Goal: Transaction & Acquisition: Purchase product/service

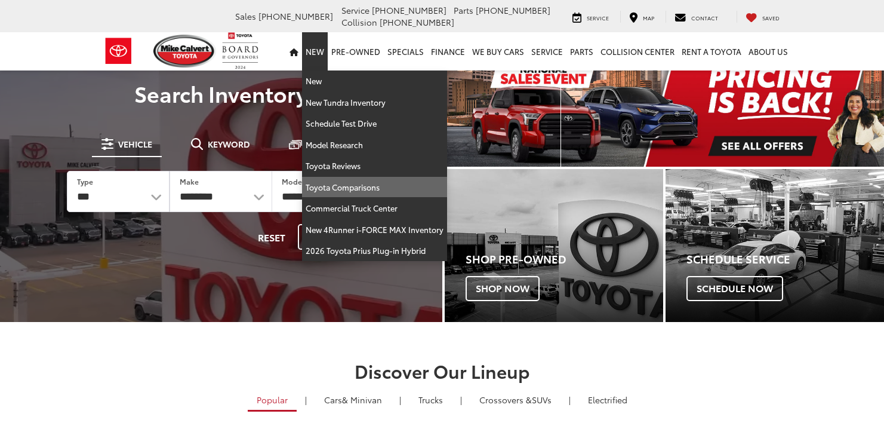
scroll to position [60, 0]
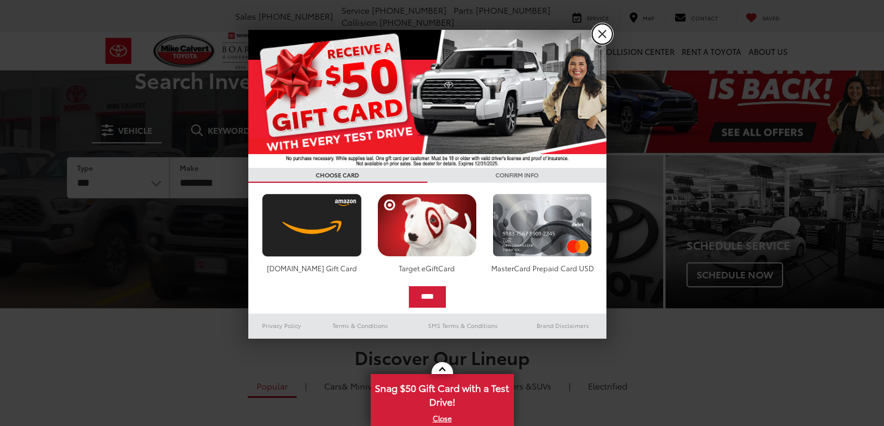
click at [602, 28] on link "X" at bounding box center [602, 34] width 20 height 20
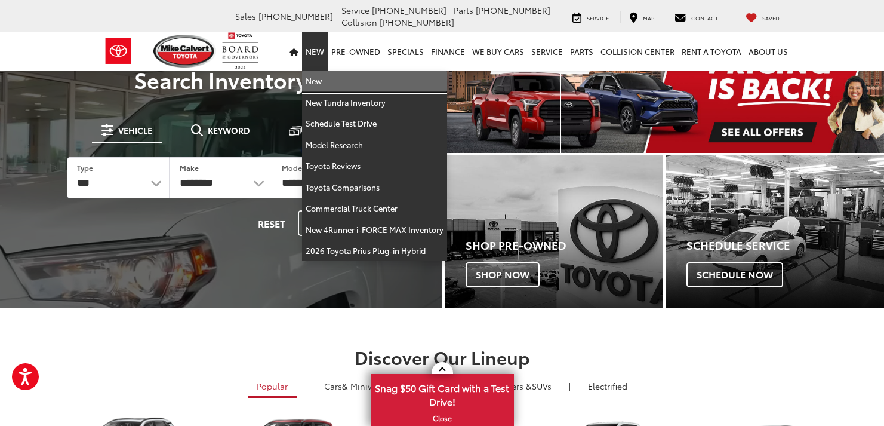
scroll to position [0, 0]
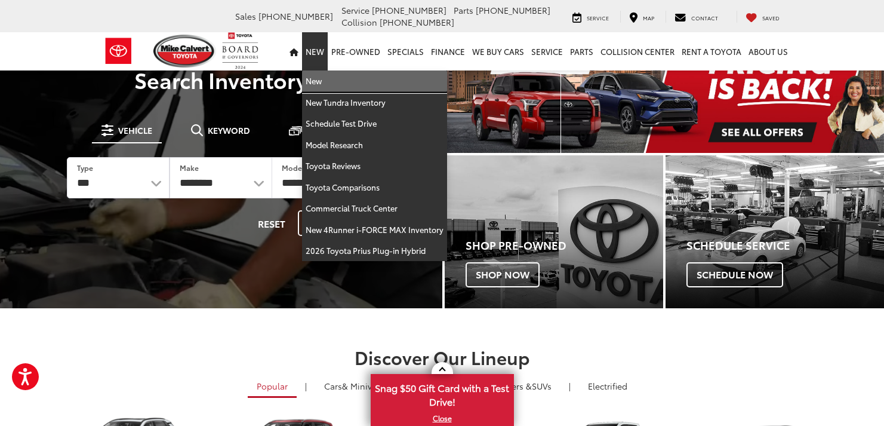
click at [315, 82] on link "New" at bounding box center [374, 80] width 145 height 21
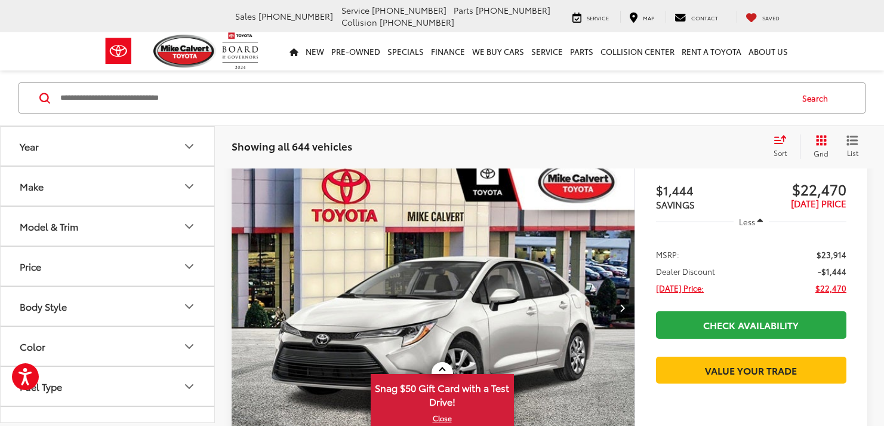
click at [171, 227] on button "Model & Trim" at bounding box center [108, 226] width 215 height 39
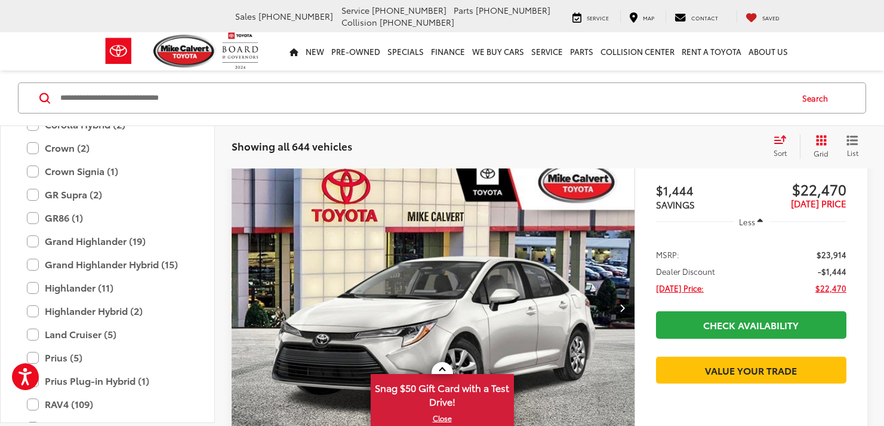
scroll to position [411, 0]
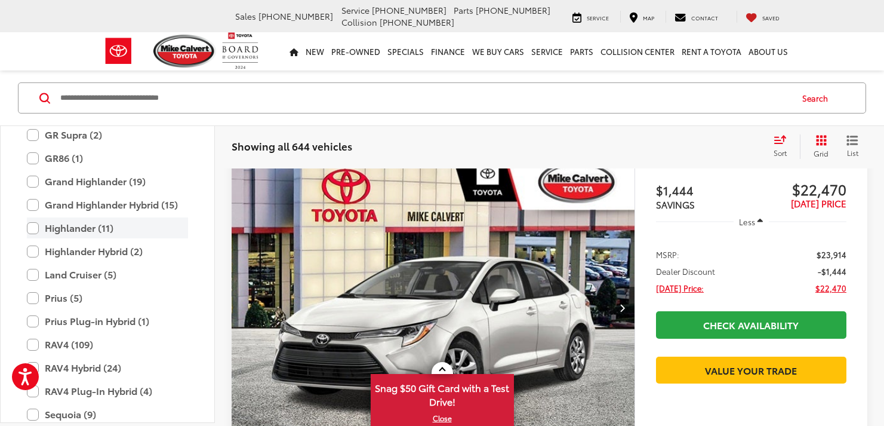
click at [69, 226] on label "Highlander (11)" at bounding box center [107, 227] width 161 height 21
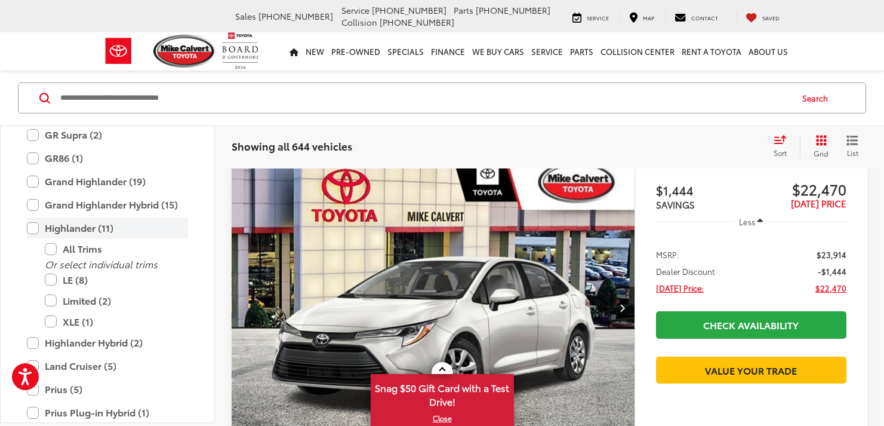
scroll to position [165, 0]
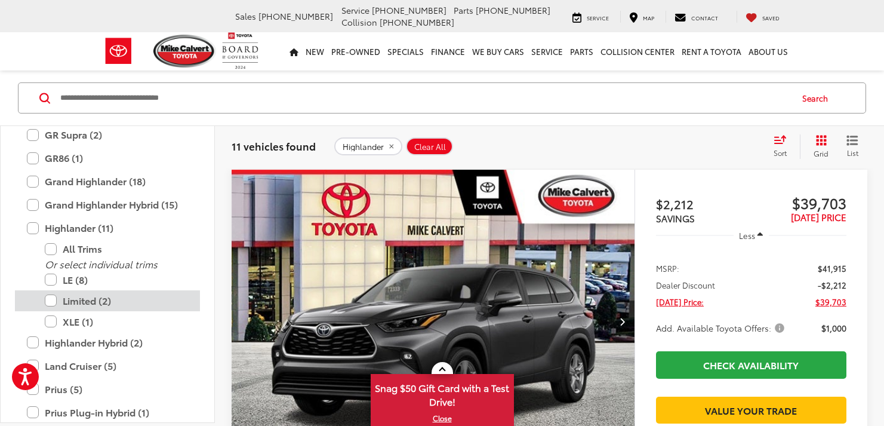
click at [57, 304] on label "Limited (2)" at bounding box center [116, 300] width 143 height 21
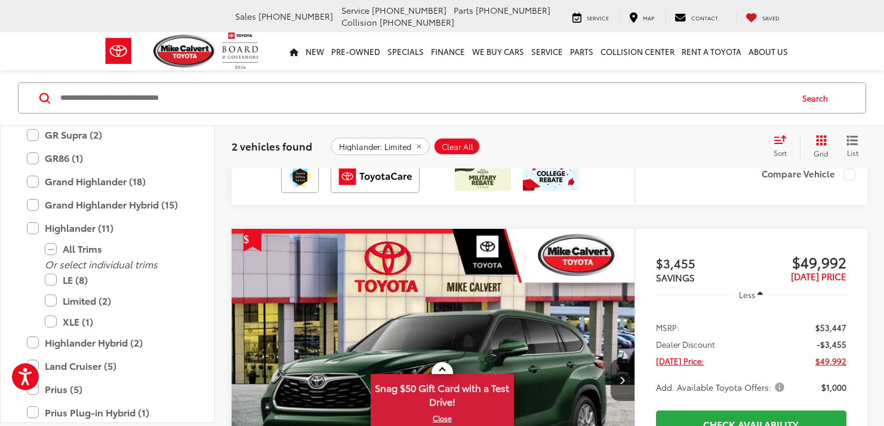
scroll to position [524, 0]
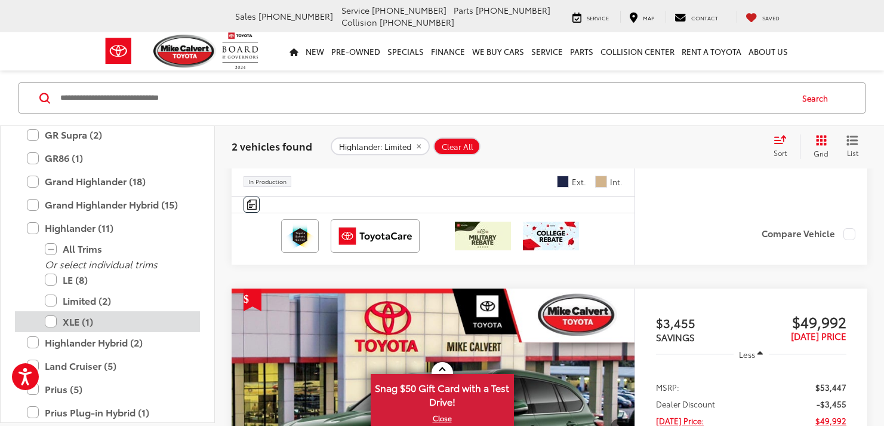
click at [48, 320] on label "XLE (1)" at bounding box center [116, 321] width 143 height 21
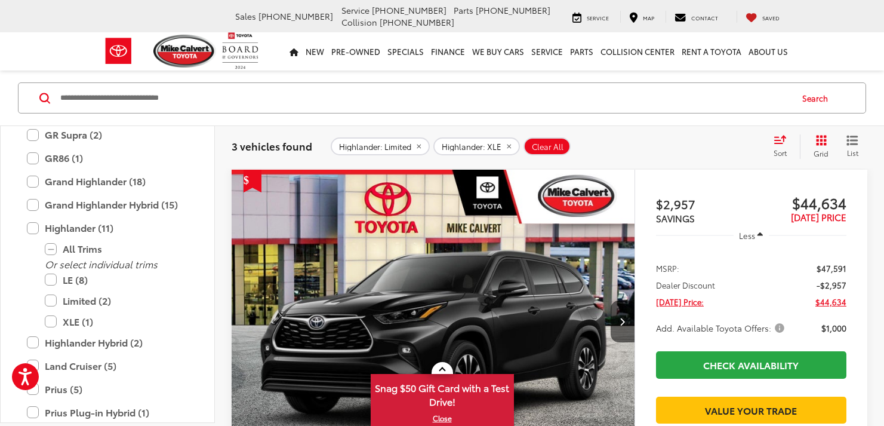
scroll to position [225, 0]
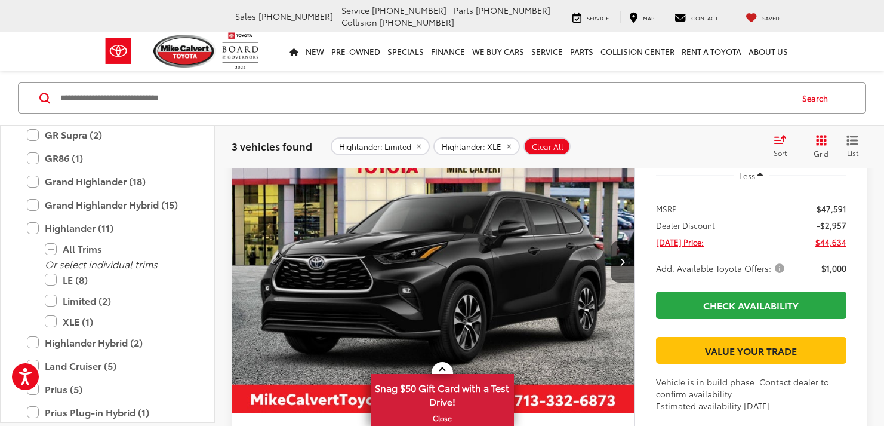
click at [363, 237] on img "2025 Toyota Highlander XLE 0" at bounding box center [433, 261] width 405 height 303
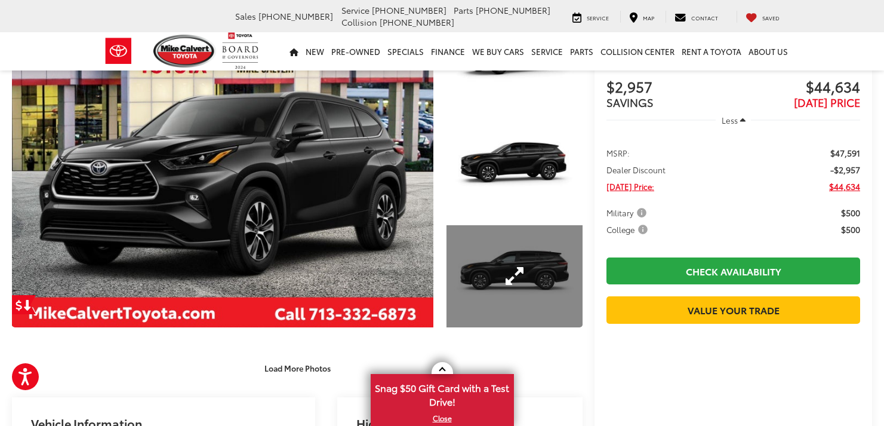
scroll to position [119, 0]
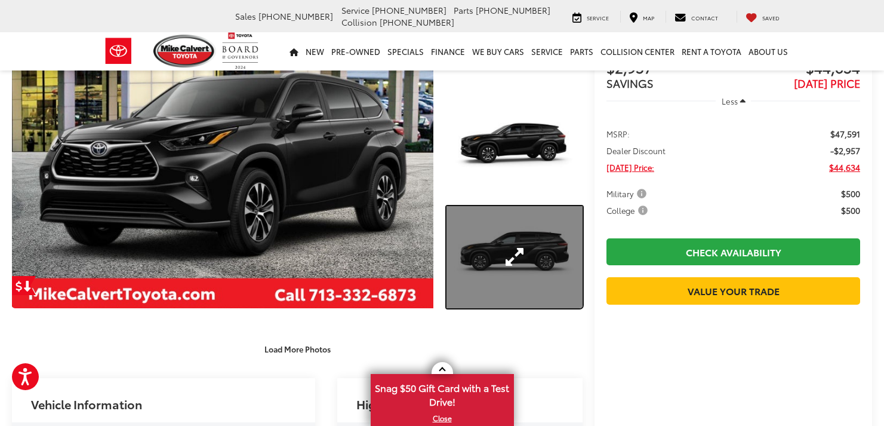
click at [506, 288] on link "Expand Photo 3" at bounding box center [515, 257] width 136 height 102
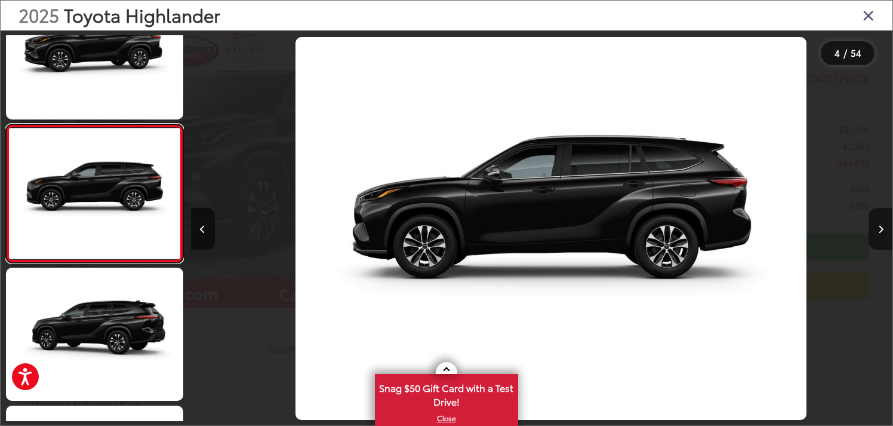
scroll to position [0, 2105]
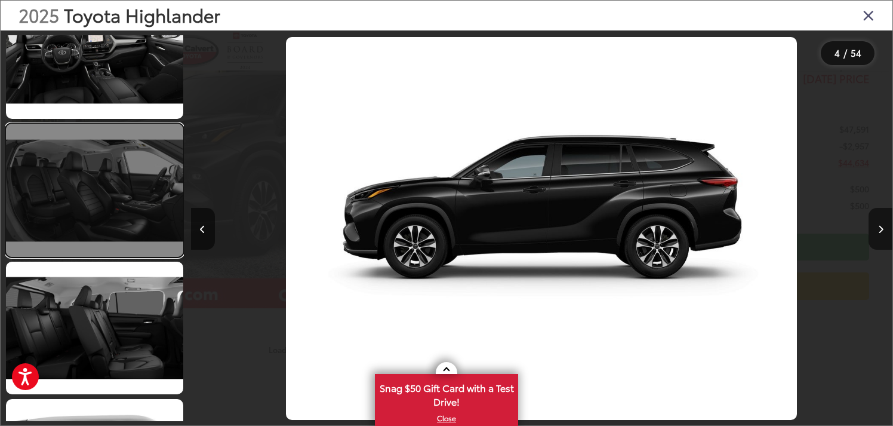
click at [110, 193] on link at bounding box center [94, 190] width 177 height 133
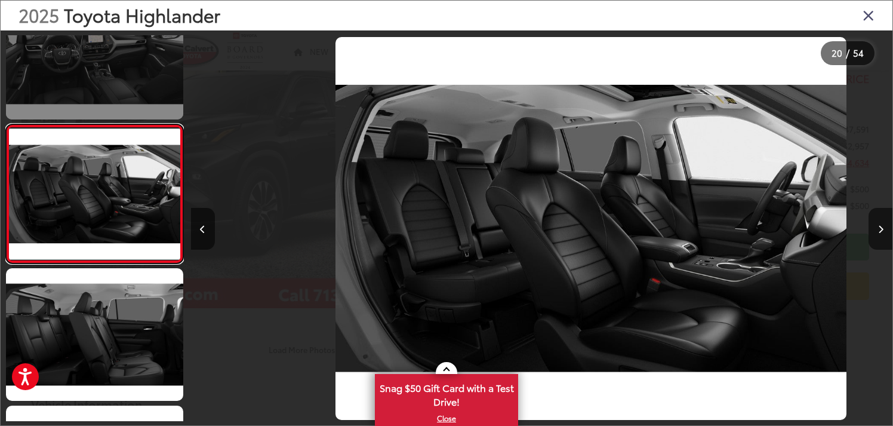
scroll to position [0, 13332]
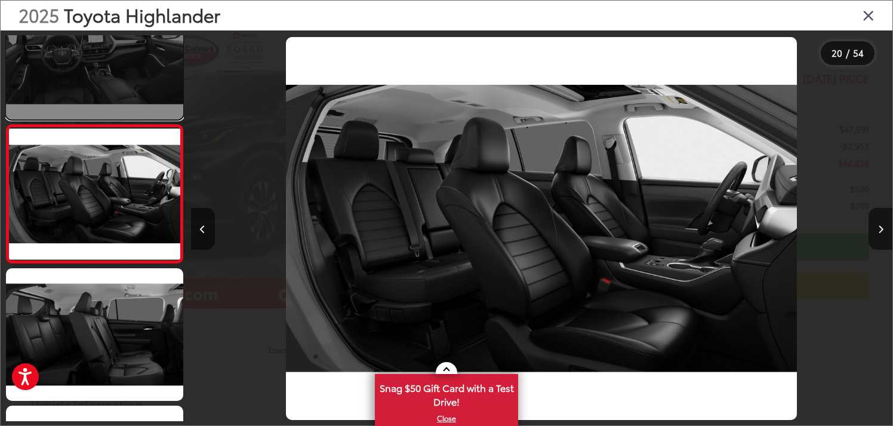
click at [85, 75] on link at bounding box center [94, 53] width 177 height 133
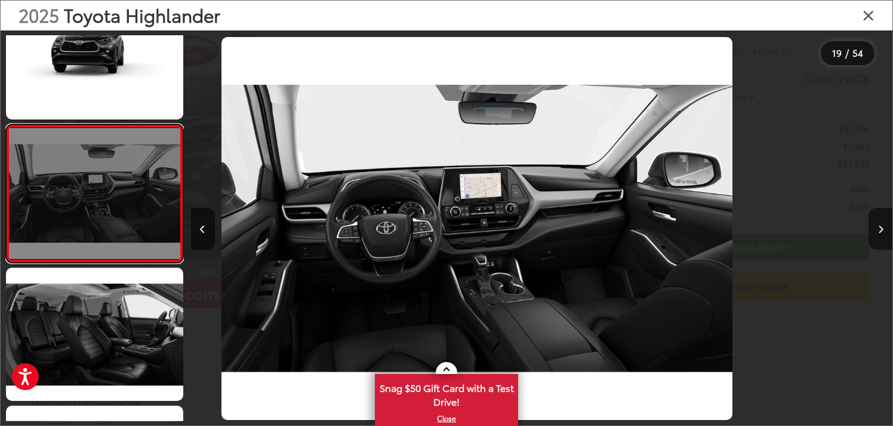
scroll to position [0, 12630]
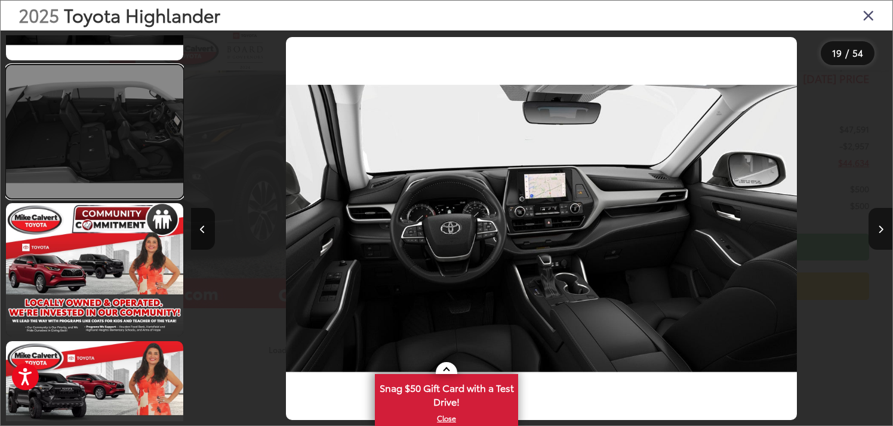
click at [91, 134] on link at bounding box center [94, 131] width 177 height 133
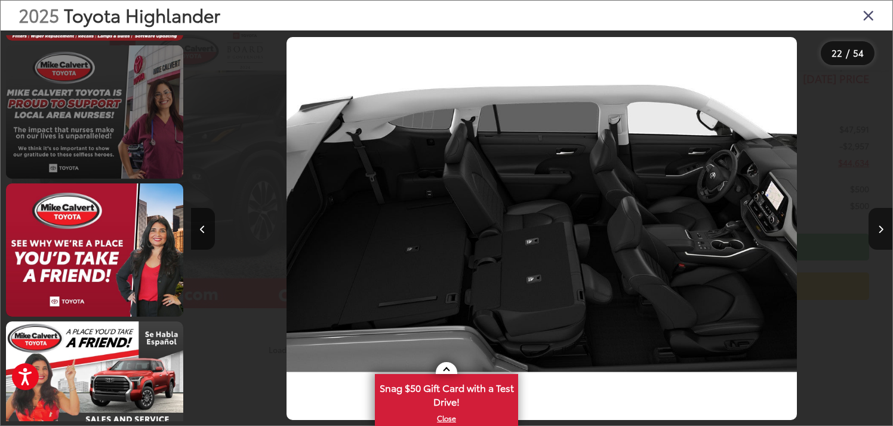
scroll to position [3758, 0]
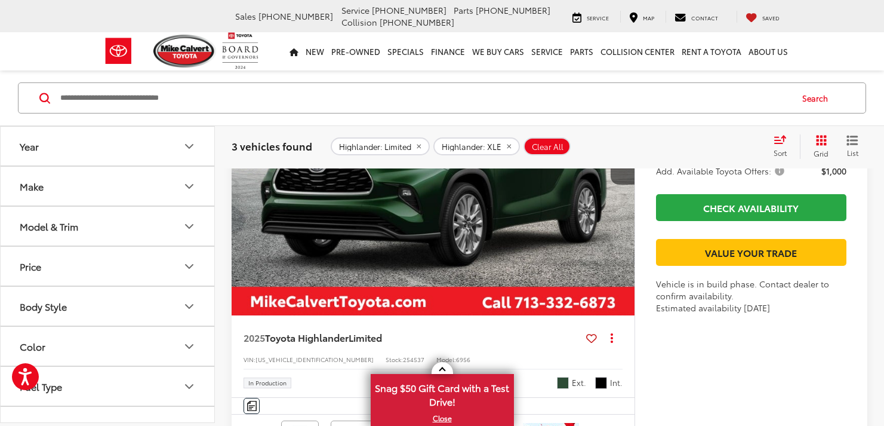
scroll to position [1180, 0]
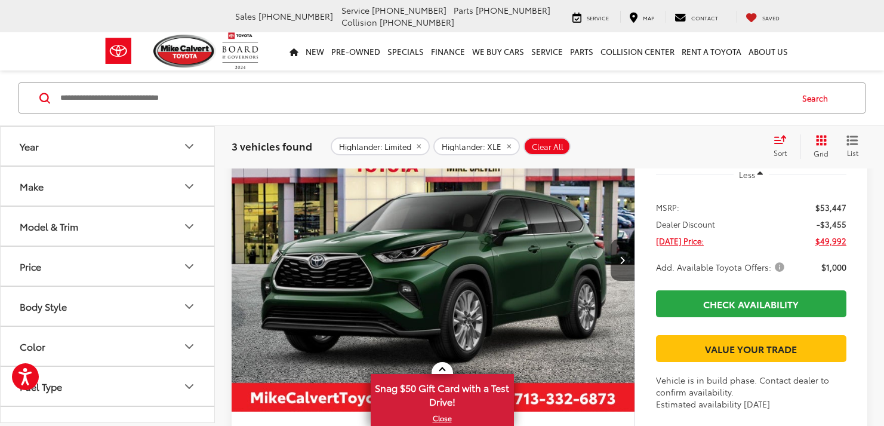
click at [454, 253] on img "2025 Toyota Highlander Limited 0" at bounding box center [433, 260] width 405 height 303
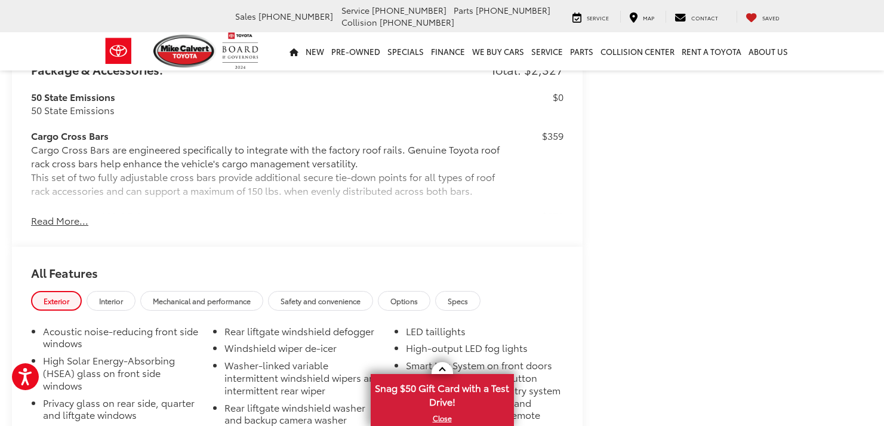
scroll to position [1015, 0]
click at [109, 295] on span "Interior" at bounding box center [111, 300] width 24 height 10
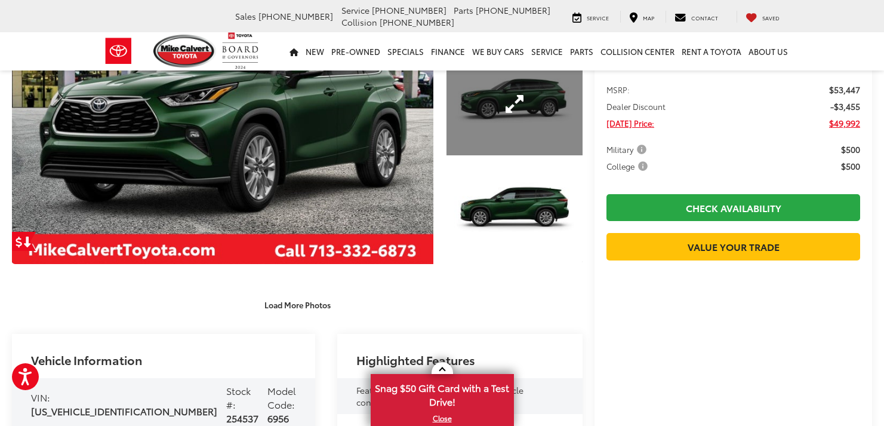
scroll to position [60, 0]
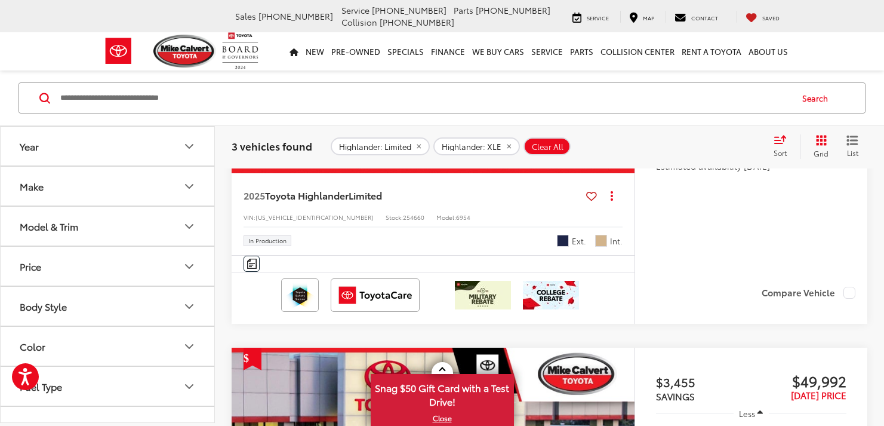
scroll to position [822, 0]
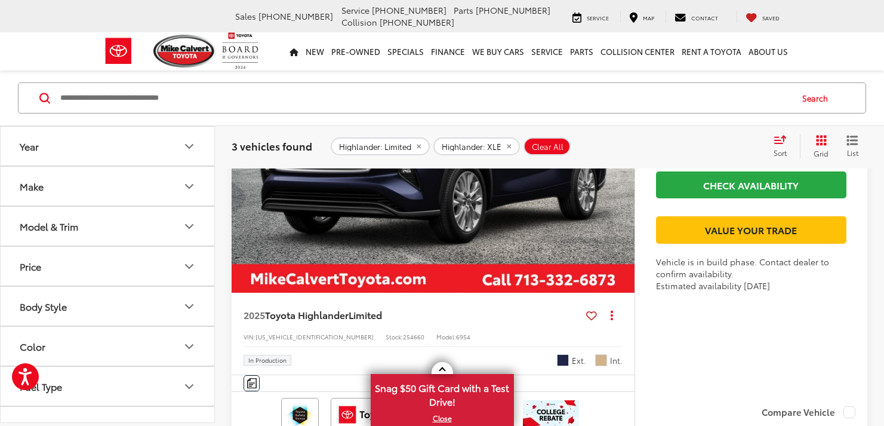
click at [440, 217] on img "2025 Toyota Highlander Limited 0" at bounding box center [433, 141] width 405 height 303
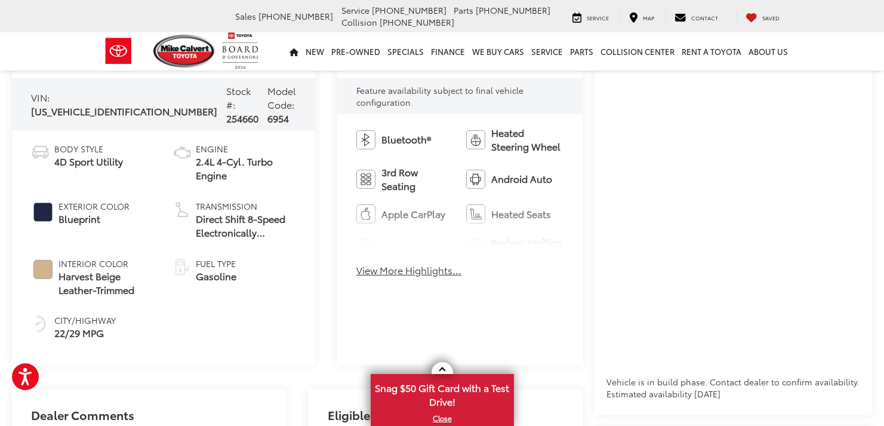
scroll to position [478, 0]
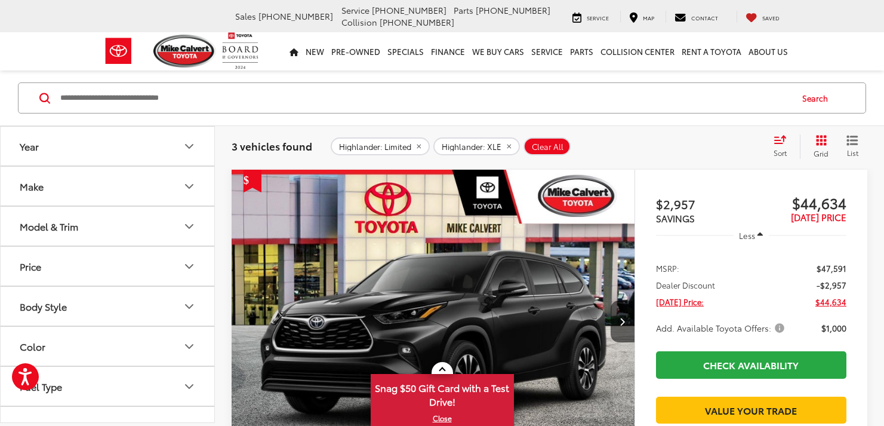
click at [156, 304] on button "Body Style" at bounding box center [108, 306] width 215 height 39
click at [153, 225] on button "Model & Trim" at bounding box center [108, 226] width 215 height 39
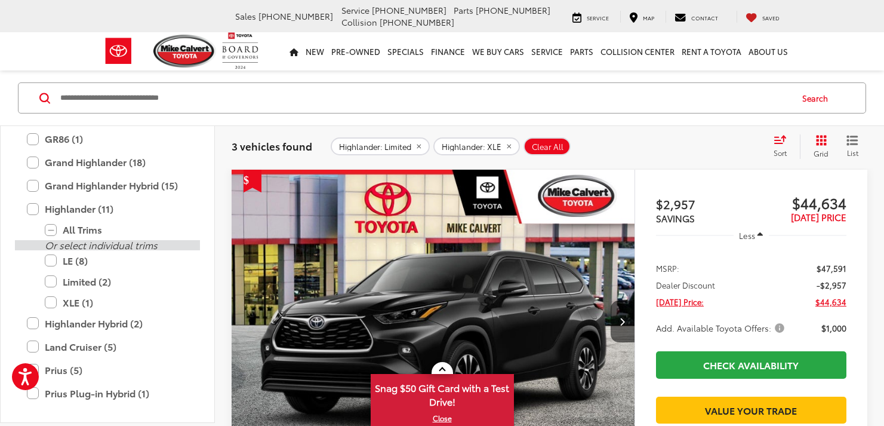
scroll to position [411, 0]
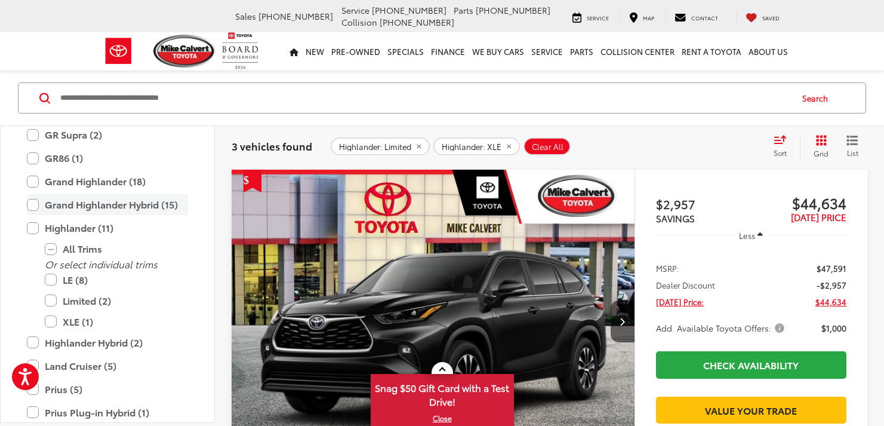
click at [30, 205] on label "Grand Highlander Hybrid (15)" at bounding box center [107, 204] width 161 height 21
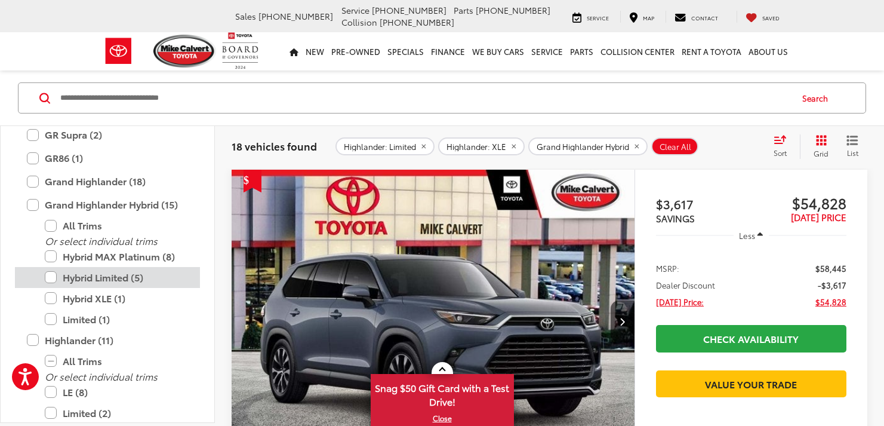
click at [51, 275] on label "Hybrid Limited (5)" at bounding box center [116, 277] width 143 height 21
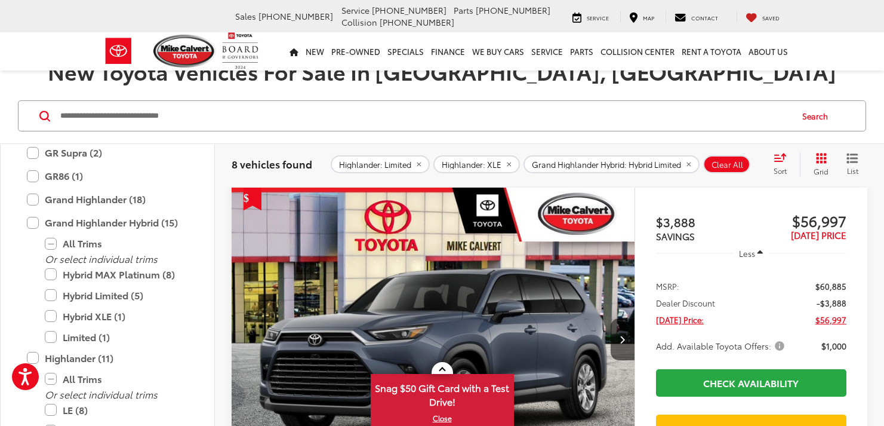
scroll to position [165, 0]
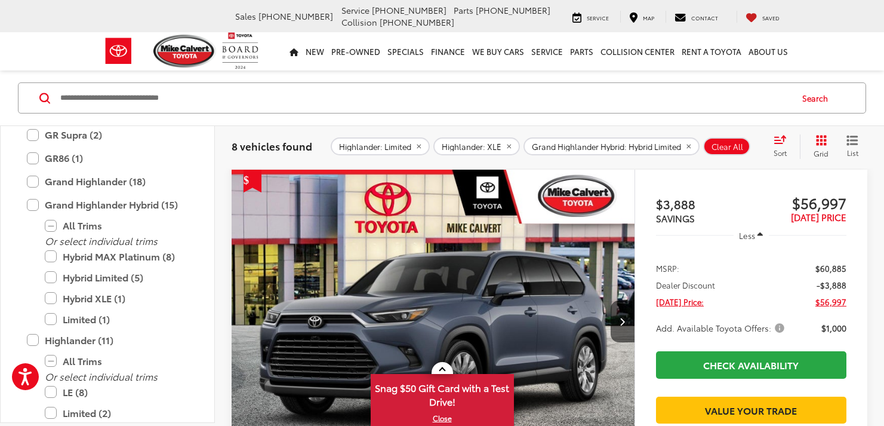
click at [496, 276] on img "2025 Toyota Grand Highlander Hybrid Hybrid Limited 0" at bounding box center [433, 321] width 405 height 303
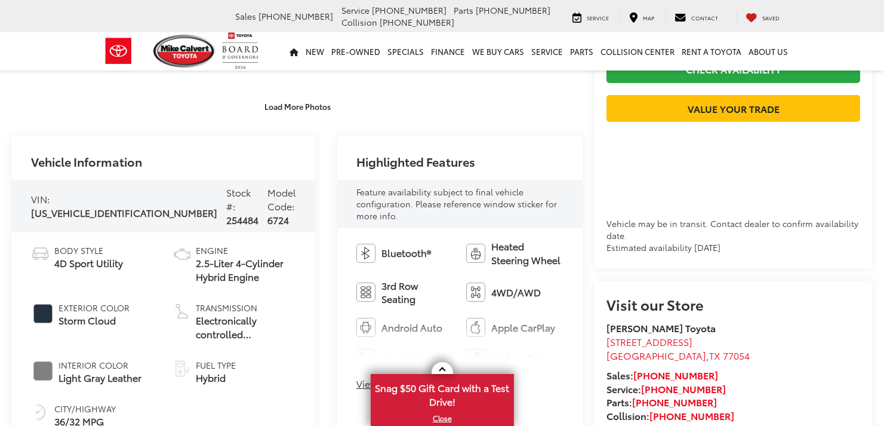
scroll to position [179, 0]
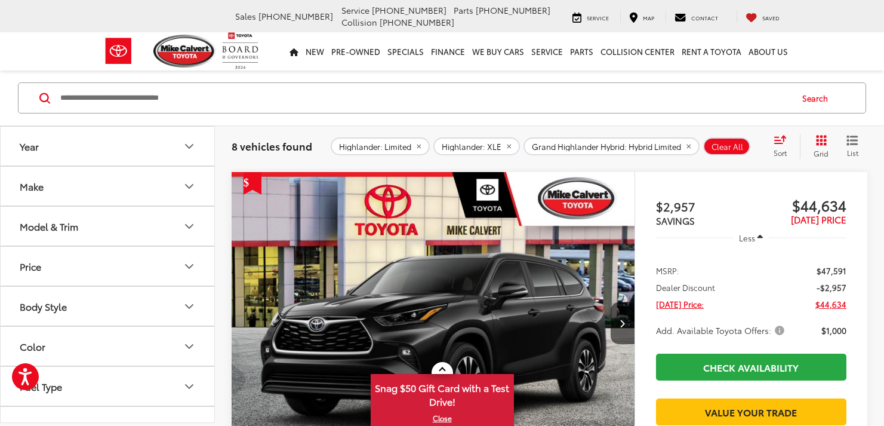
scroll to position [1061, 0]
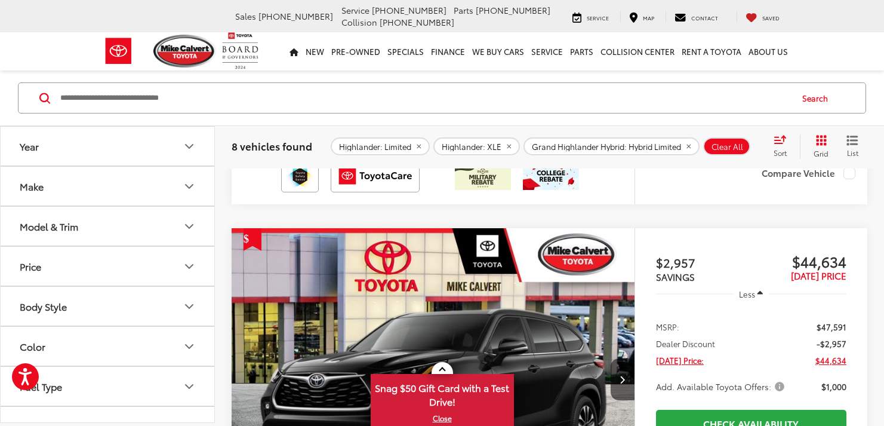
click at [113, 192] on button "Make" at bounding box center [108, 186] width 215 height 39
click at [114, 191] on button "Make" at bounding box center [108, 186] width 215 height 39
click at [124, 223] on button "Model & Trim" at bounding box center [108, 226] width 215 height 39
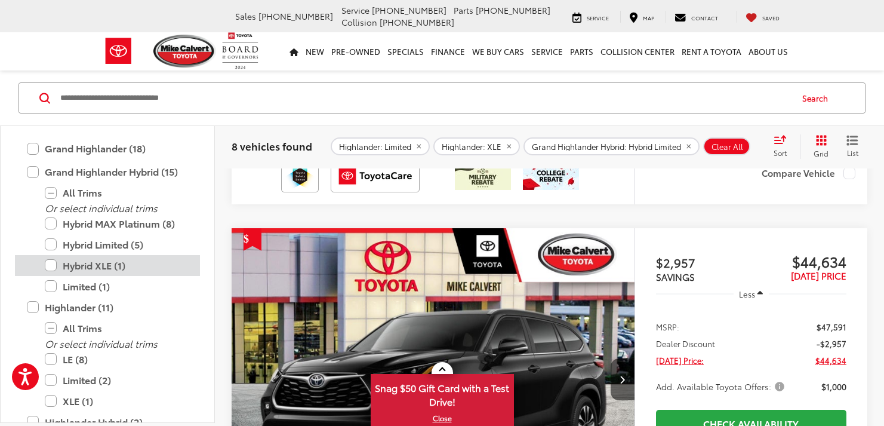
scroll to position [470, 0]
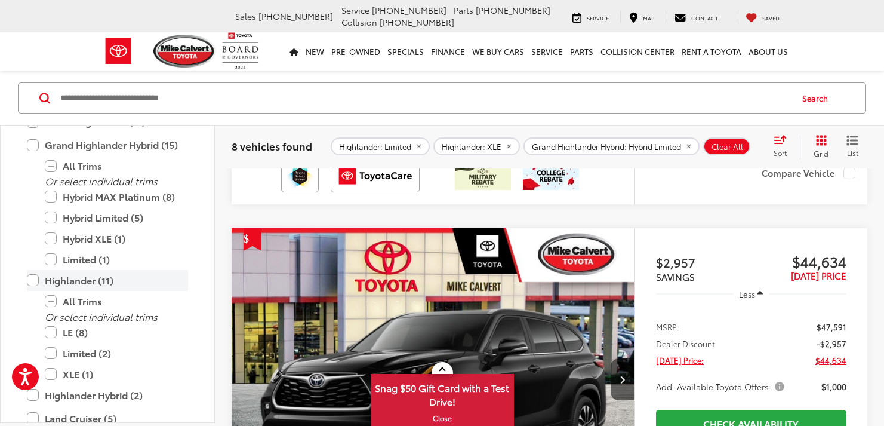
click at [30, 278] on label "Highlander (11)" at bounding box center [107, 280] width 161 height 21
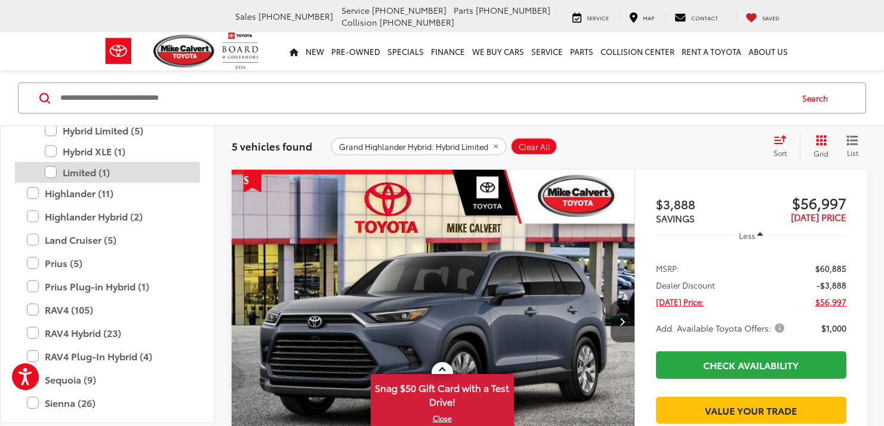
scroll to position [530, 0]
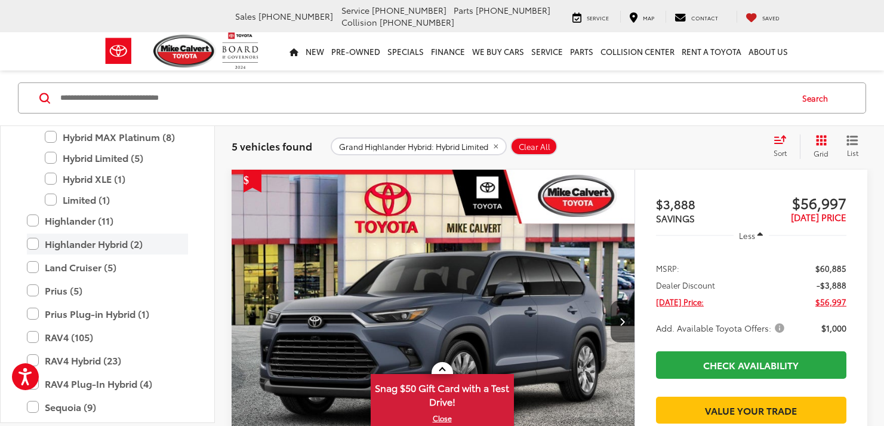
click at [32, 244] on label "Highlander Hybrid (2)" at bounding box center [107, 243] width 161 height 21
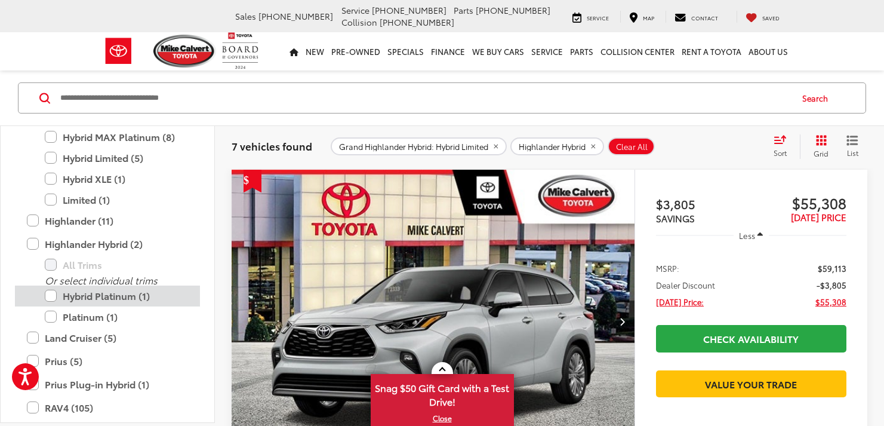
click at [50, 296] on label "Hybrid Platinum (1)" at bounding box center [116, 295] width 143 height 21
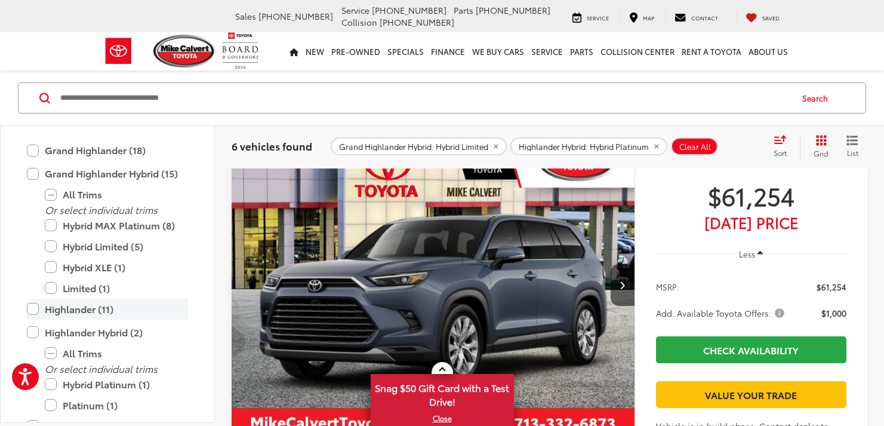
scroll to position [411, 0]
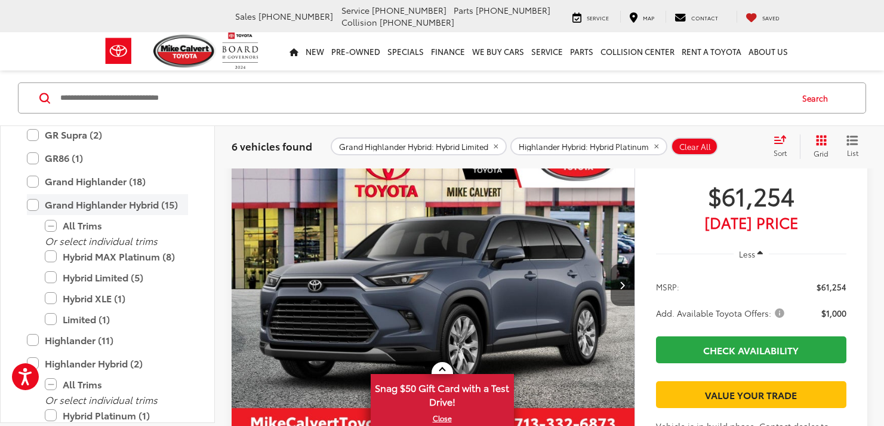
click at [33, 204] on label "Grand Highlander Hybrid (15)" at bounding box center [107, 204] width 161 height 21
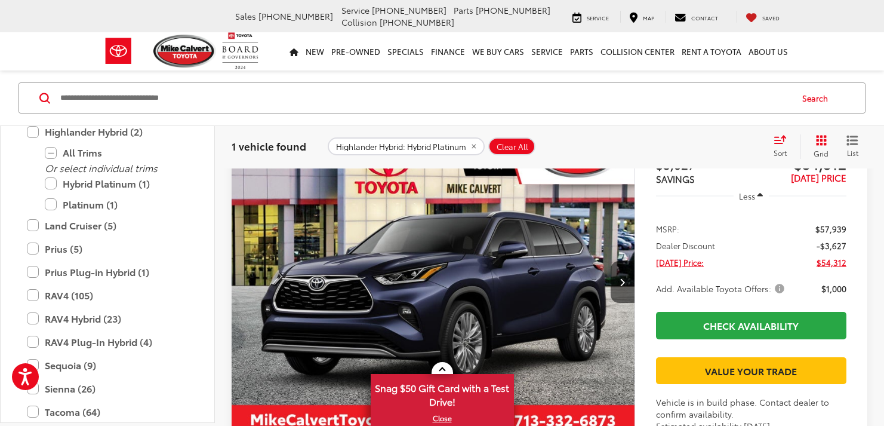
scroll to position [225, 0]
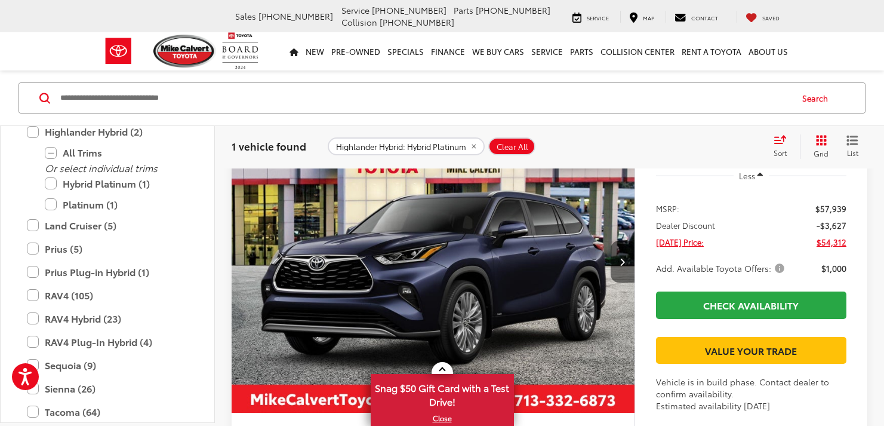
click at [630, 265] on button "Next image" at bounding box center [623, 262] width 24 height 42
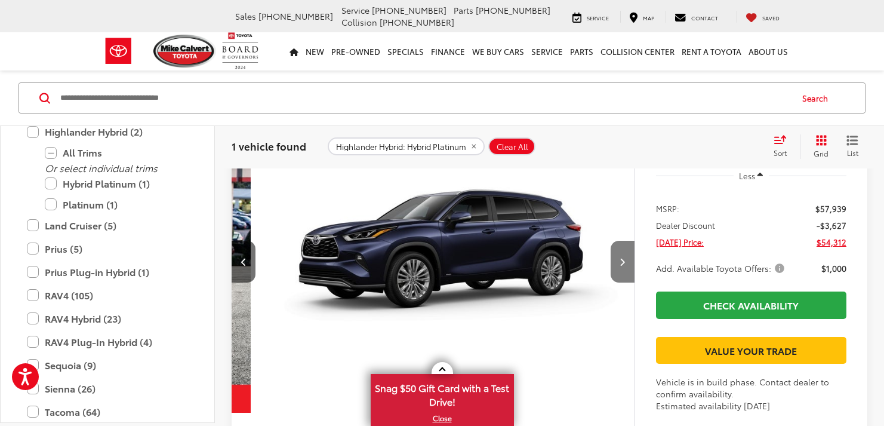
scroll to position [0, 405]
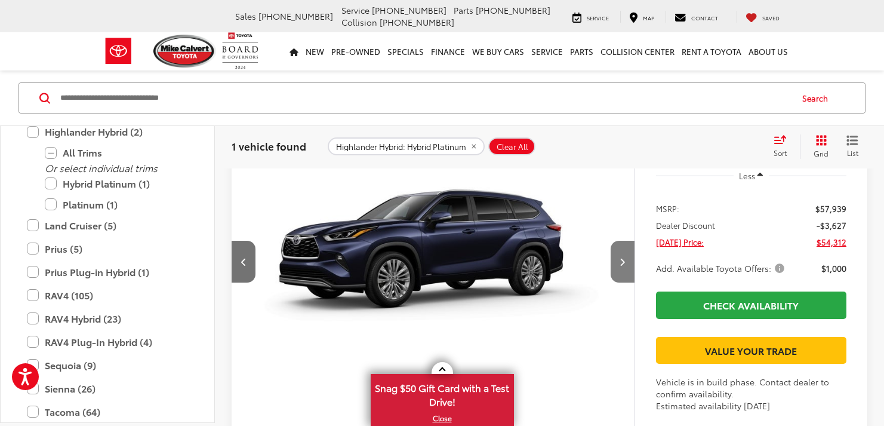
click at [623, 261] on icon "Next image" at bounding box center [622, 261] width 5 height 8
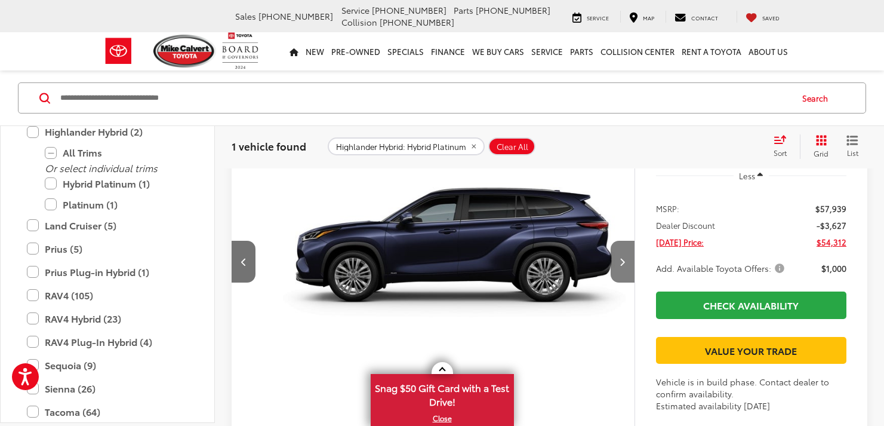
scroll to position [0, 810]
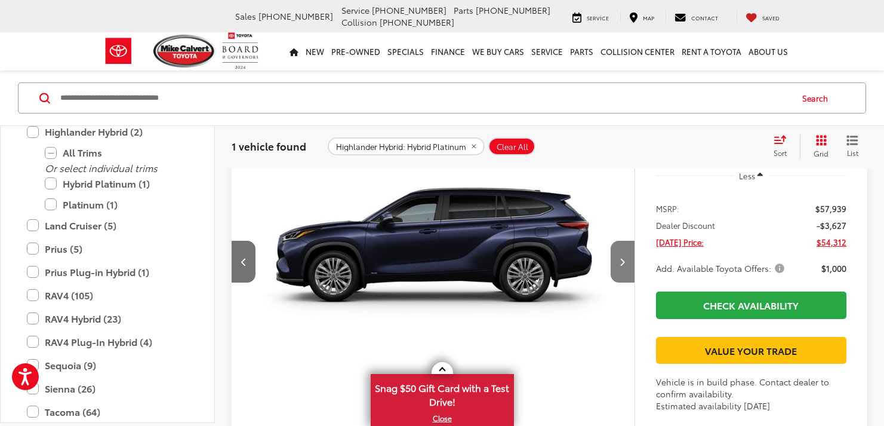
click at [622, 258] on icon "Next image" at bounding box center [622, 261] width 5 height 8
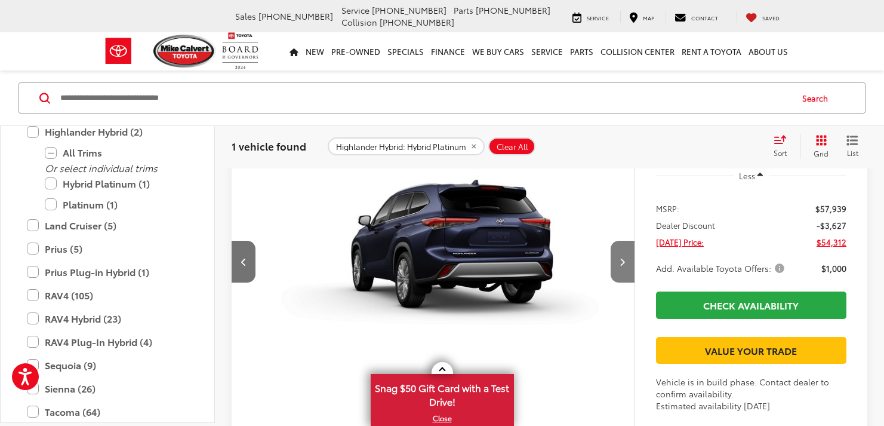
click at [623, 257] on icon "Next image" at bounding box center [622, 261] width 5 height 8
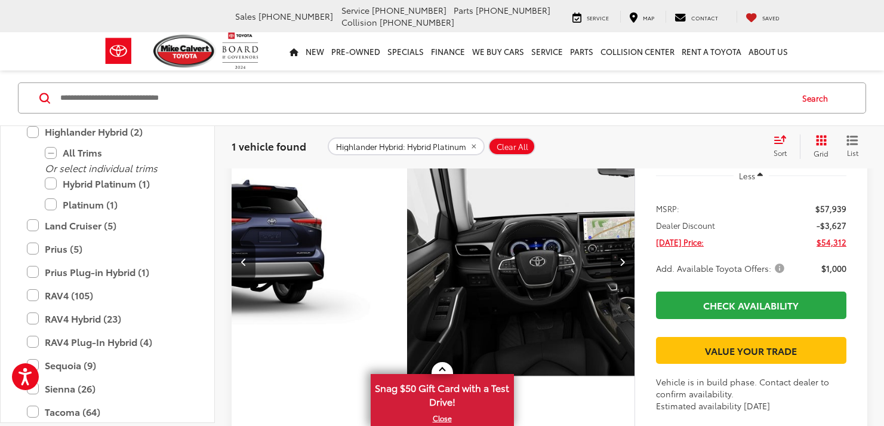
scroll to position [0, 1619]
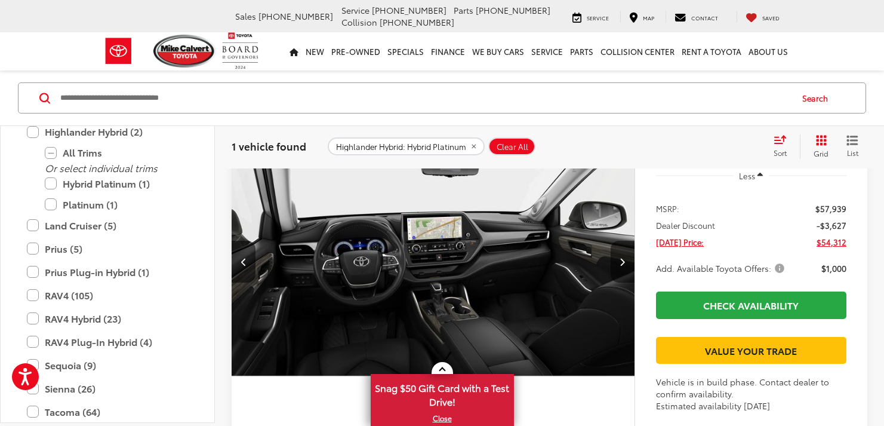
click at [623, 257] on icon "Next image" at bounding box center [622, 261] width 5 height 8
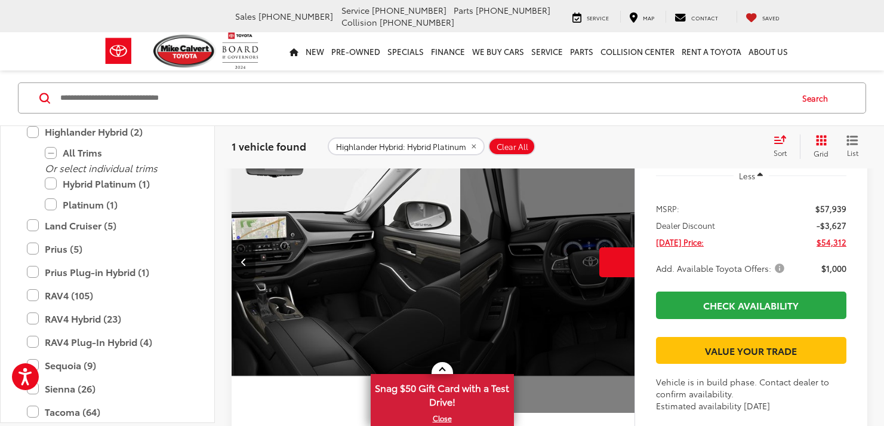
scroll to position [0, 2024]
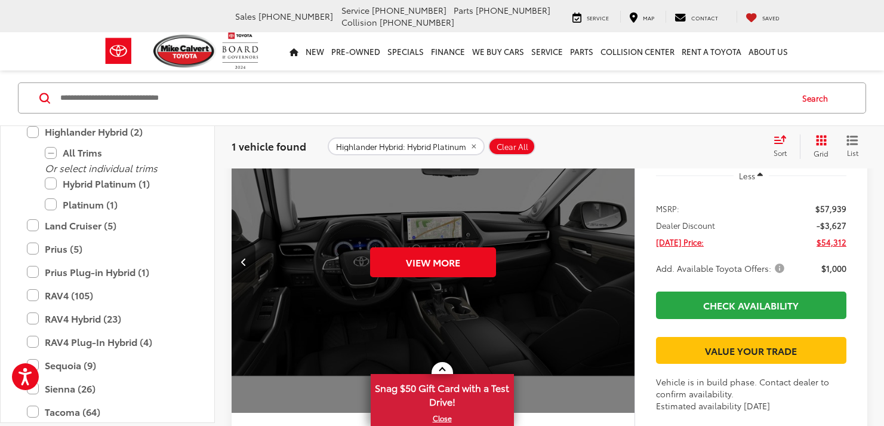
click at [623, 257] on div "View More" at bounding box center [433, 261] width 405 height 303
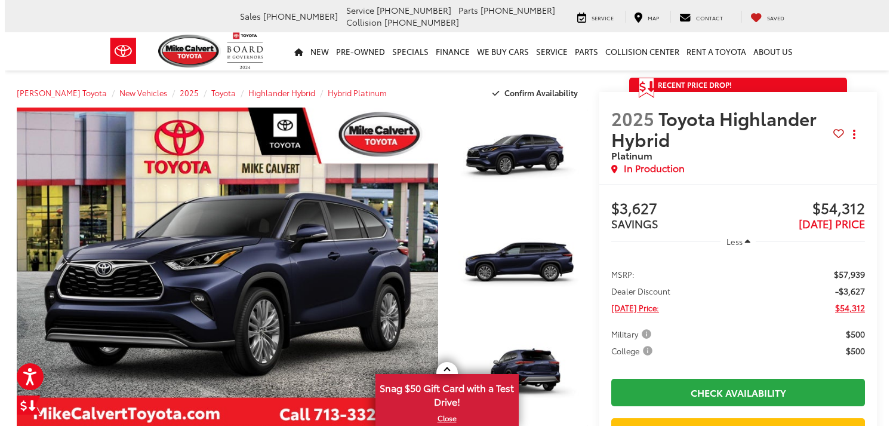
scroll to position [60, 0]
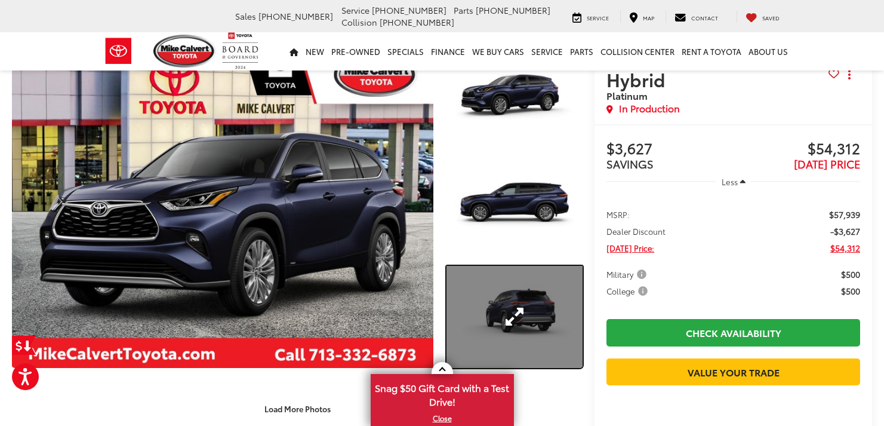
click at [513, 321] on link "Expand Photo 3" at bounding box center [515, 317] width 136 height 102
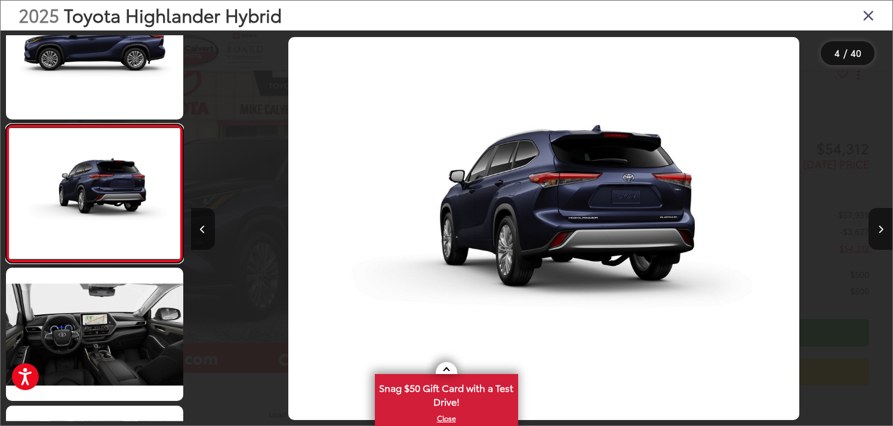
scroll to position [0, 2105]
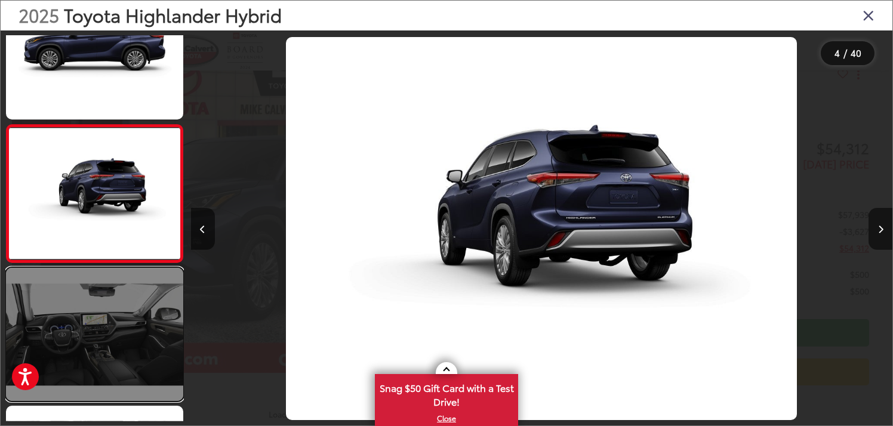
click at [117, 299] on link at bounding box center [94, 333] width 177 height 133
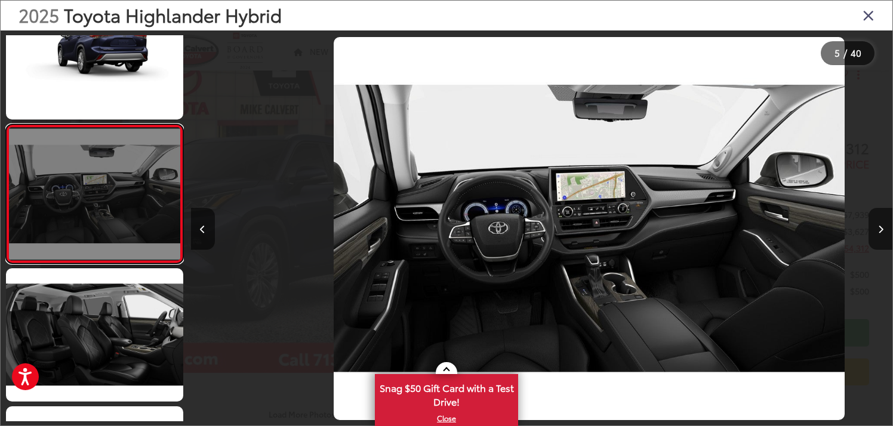
scroll to position [0, 2807]
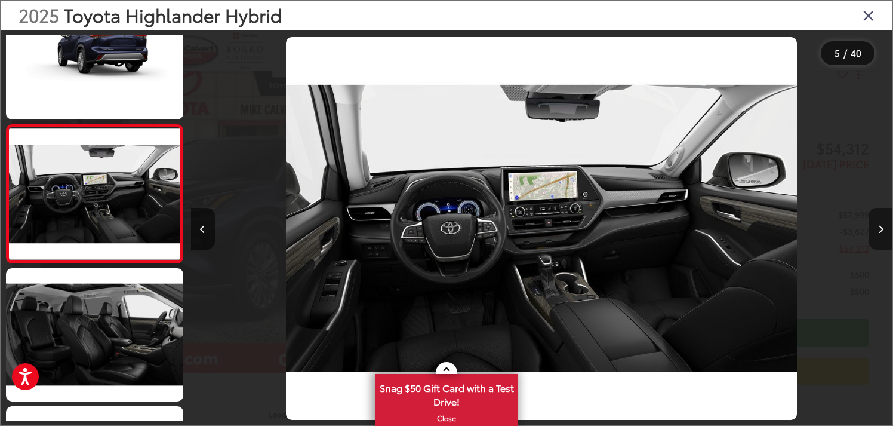
click at [884, 224] on button "Next image" at bounding box center [881, 229] width 24 height 42
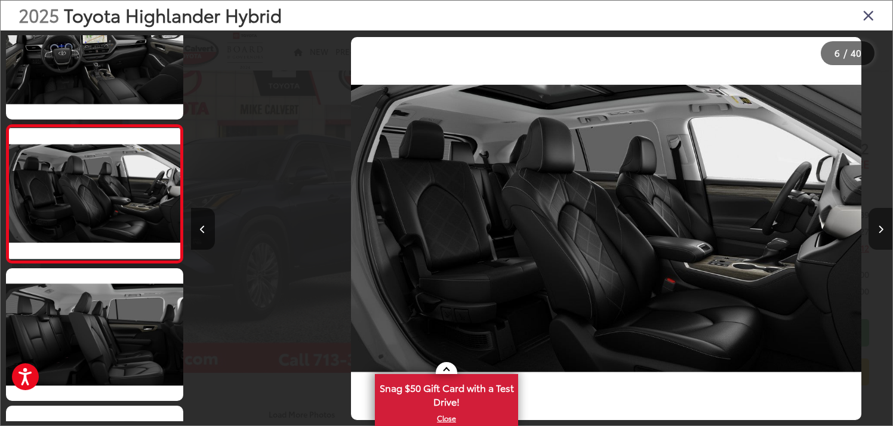
scroll to position [0, 3508]
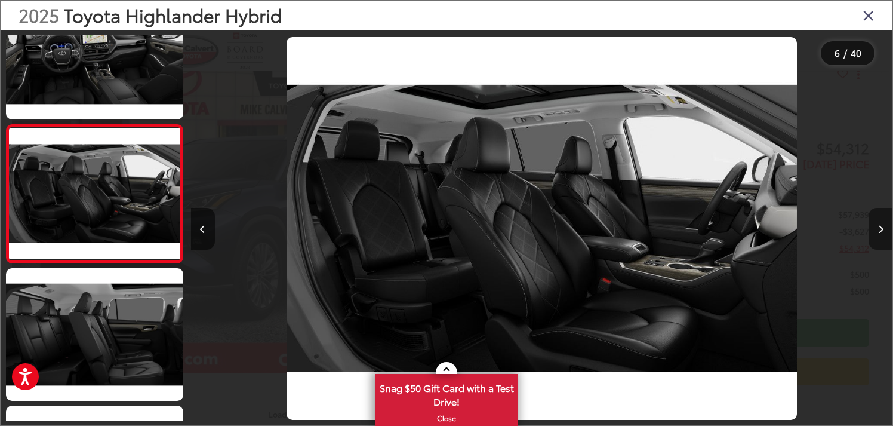
click at [884, 224] on button "Next image" at bounding box center [881, 229] width 24 height 42
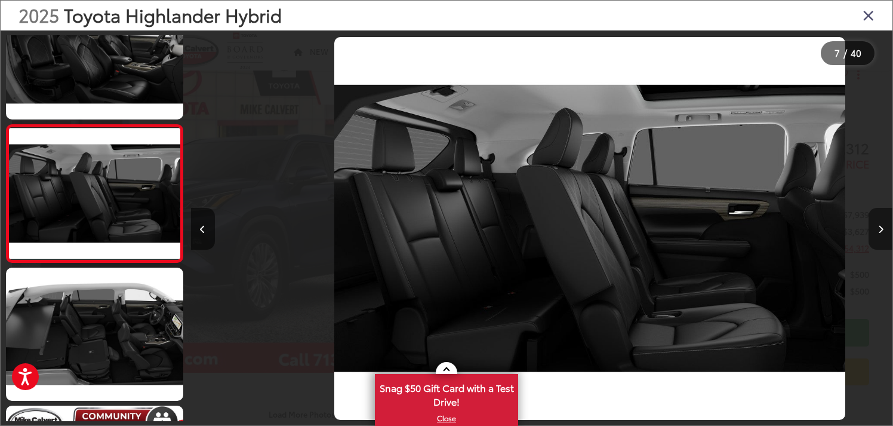
scroll to position [0, 4210]
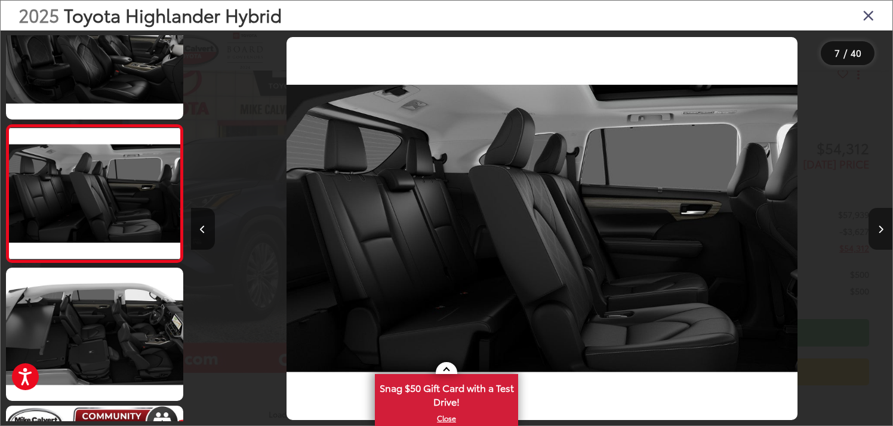
click at [883, 244] on button "Next image" at bounding box center [881, 229] width 24 height 42
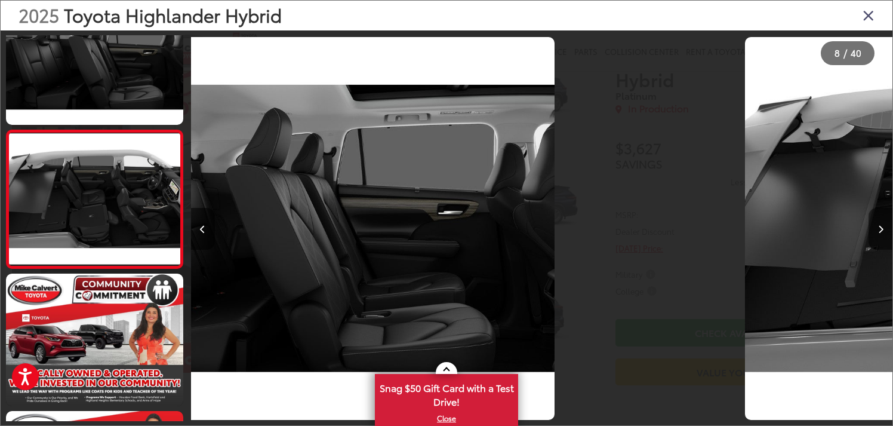
scroll to position [875, 0]
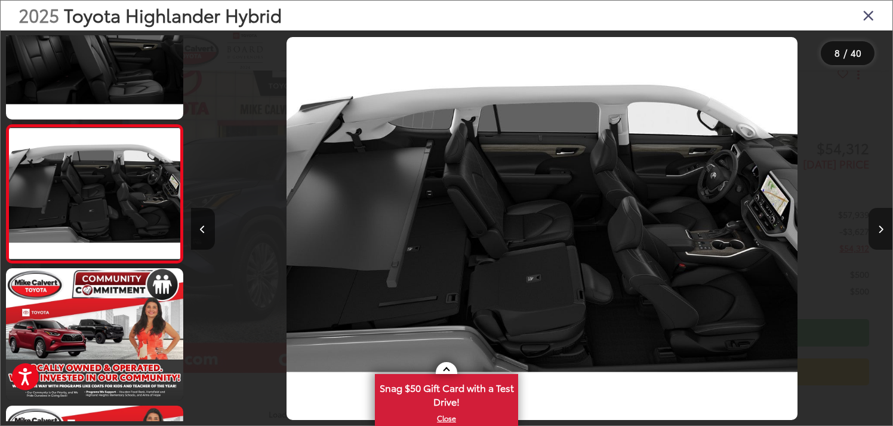
click at [882, 232] on icon "Next image" at bounding box center [880, 229] width 5 height 8
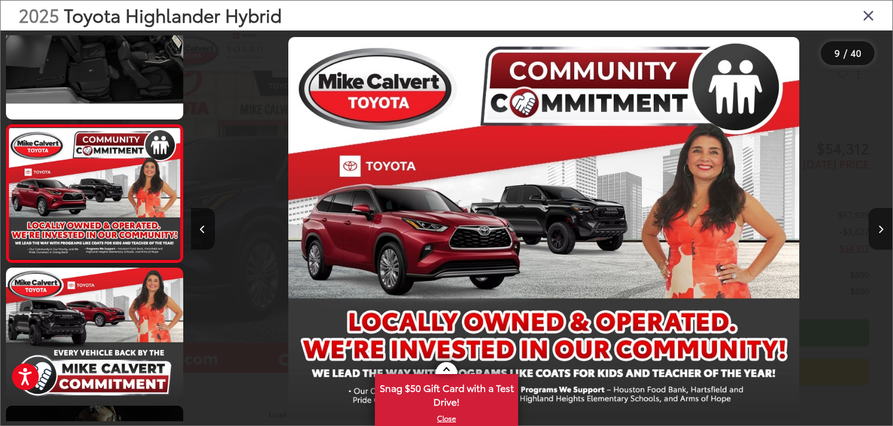
scroll to position [0, 0]
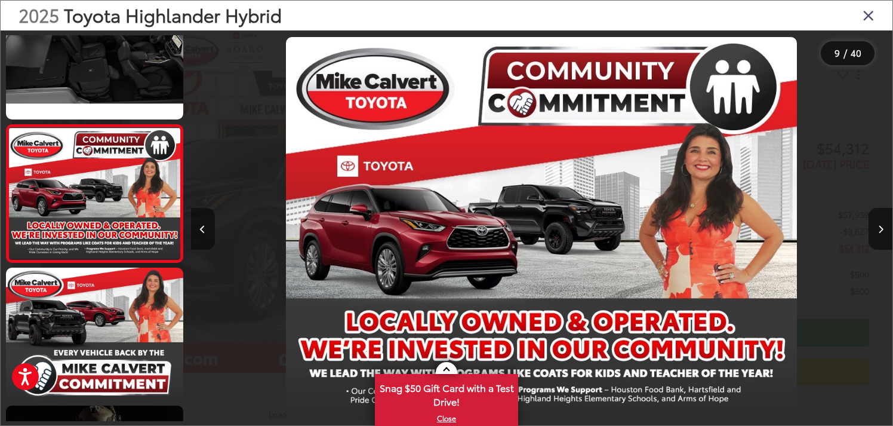
click at [207, 233] on button "Previous image" at bounding box center [203, 229] width 24 height 42
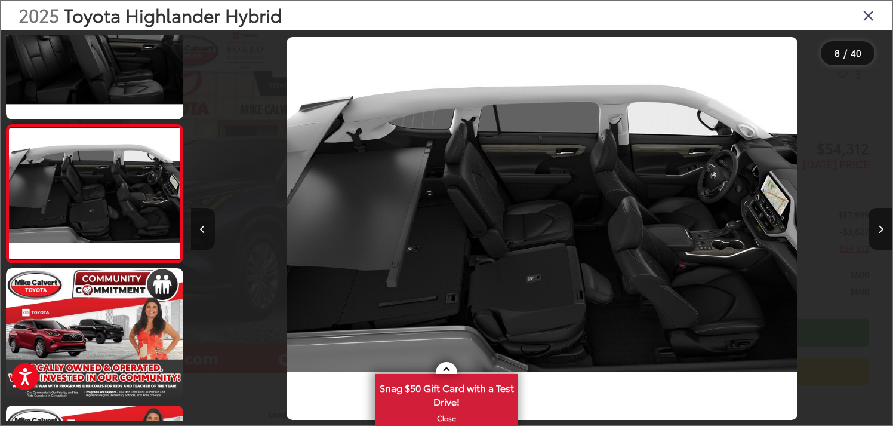
click at [202, 227] on icon "Previous image" at bounding box center [202, 229] width 5 height 8
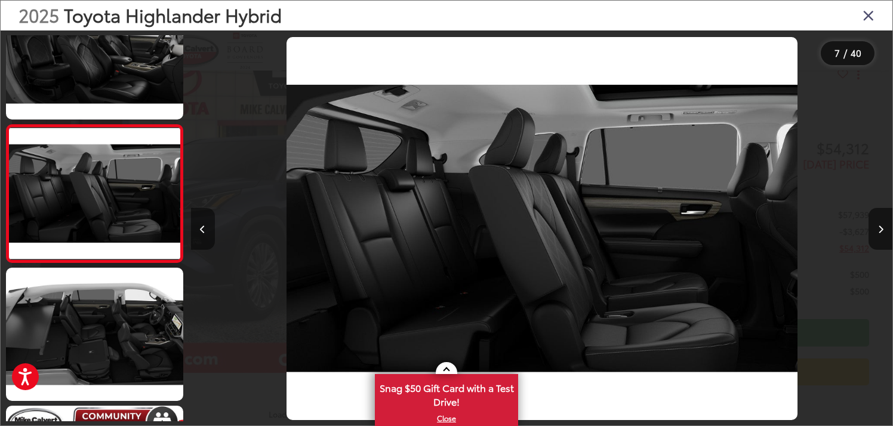
click at [201, 226] on icon "Previous image" at bounding box center [202, 229] width 5 height 8
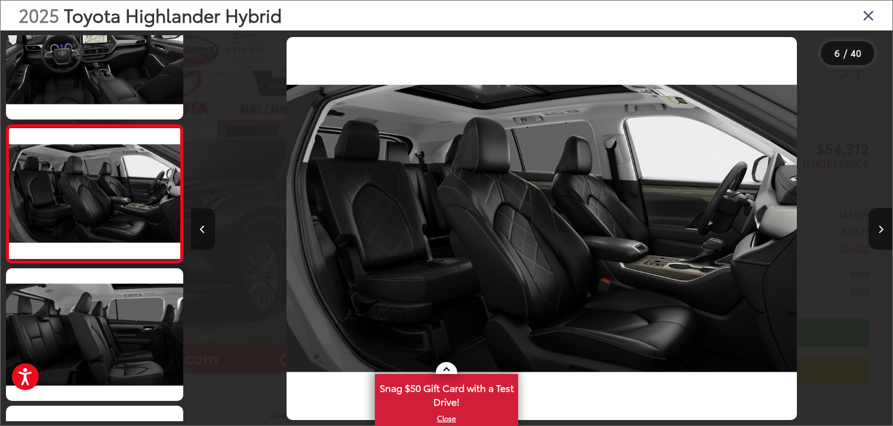
click at [201, 226] on icon "Previous image" at bounding box center [202, 229] width 5 height 8
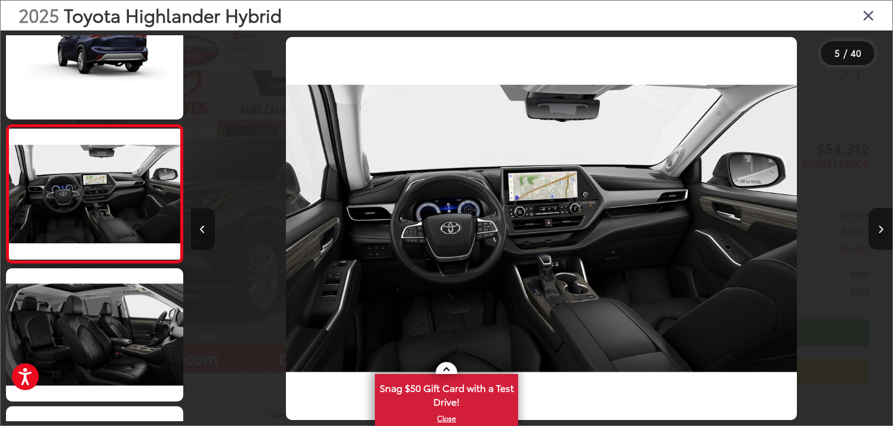
click at [201, 226] on icon "Previous image" at bounding box center [202, 229] width 5 height 8
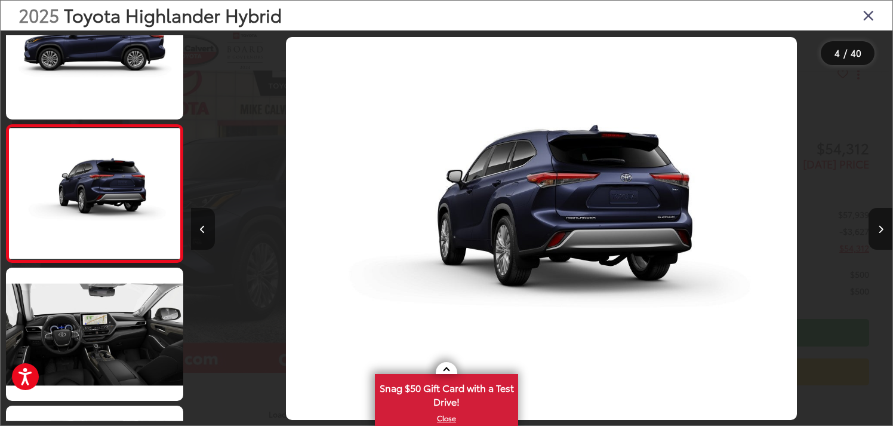
click at [201, 226] on icon "Previous image" at bounding box center [202, 229] width 5 height 8
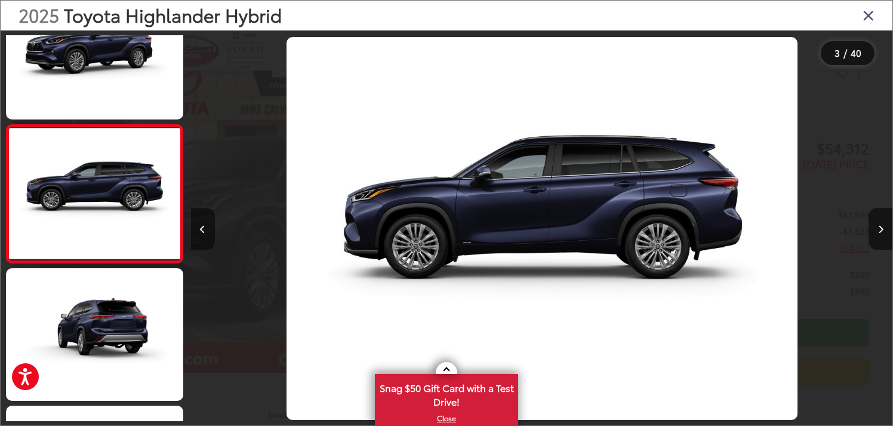
click at [201, 226] on icon "Previous image" at bounding box center [202, 229] width 5 height 8
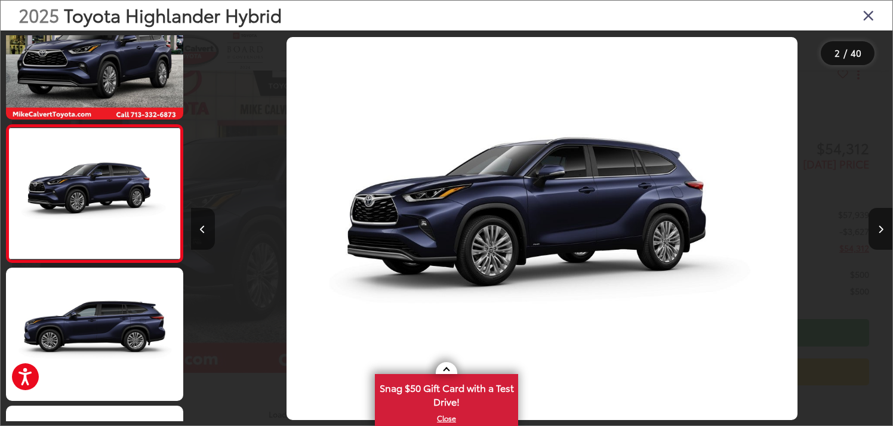
click at [201, 226] on icon "Previous image" at bounding box center [202, 229] width 5 height 8
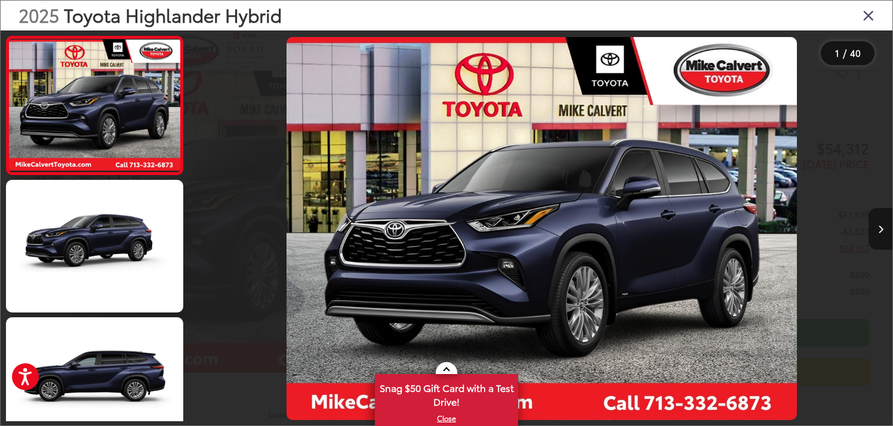
click at [884, 230] on button "Next image" at bounding box center [881, 229] width 24 height 42
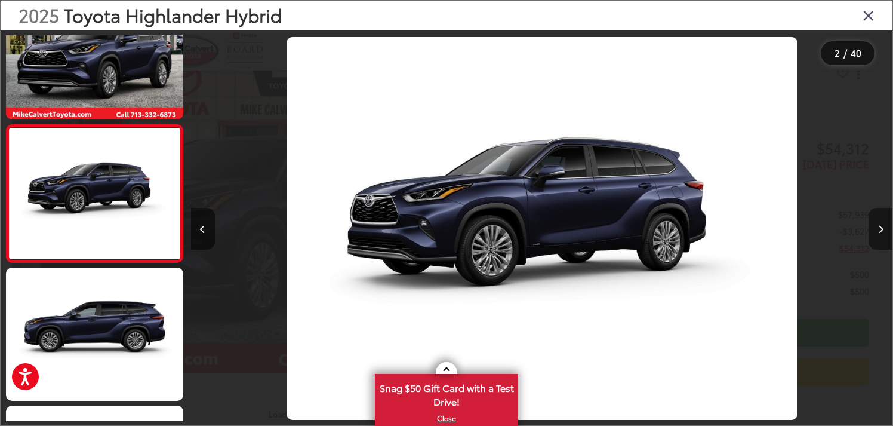
click at [879, 227] on icon "Next image" at bounding box center [880, 229] width 5 height 8
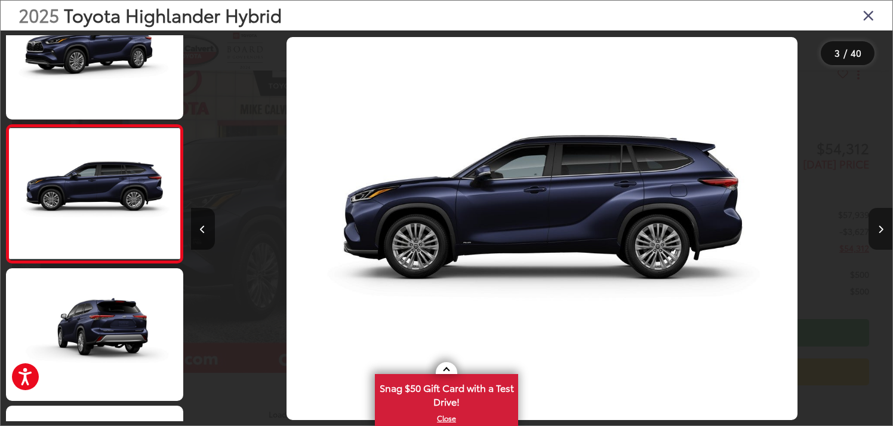
click at [879, 227] on icon "Next image" at bounding box center [880, 229] width 5 height 8
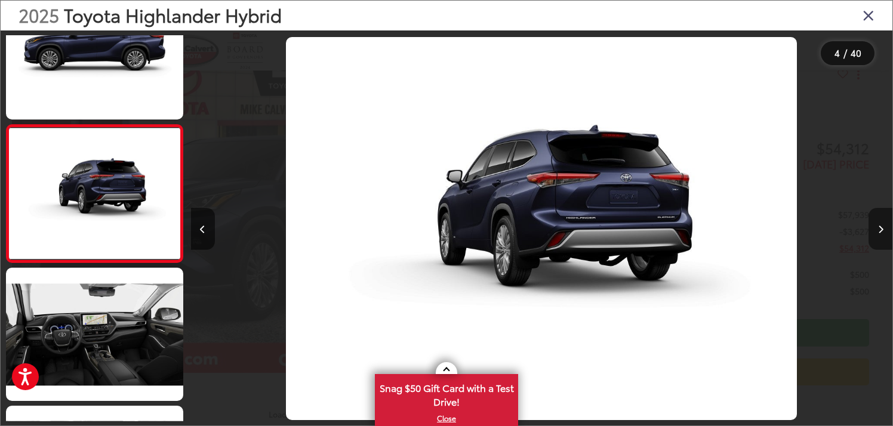
click at [879, 227] on icon "Next image" at bounding box center [880, 229] width 5 height 8
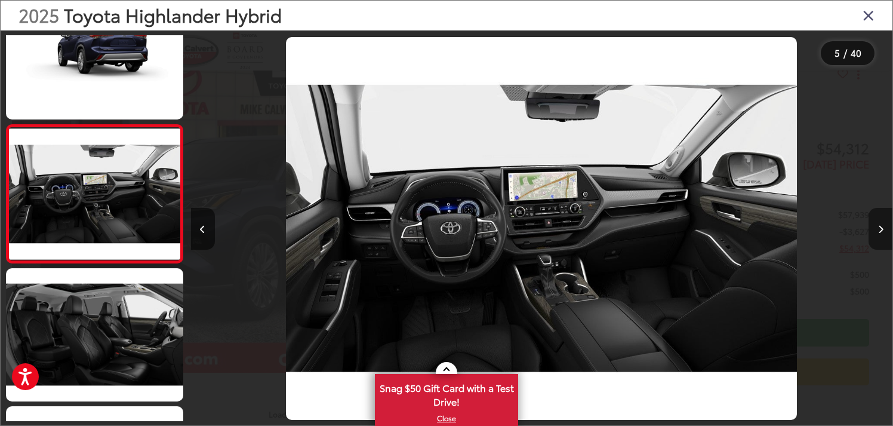
click at [879, 227] on icon "Next image" at bounding box center [880, 229] width 5 height 8
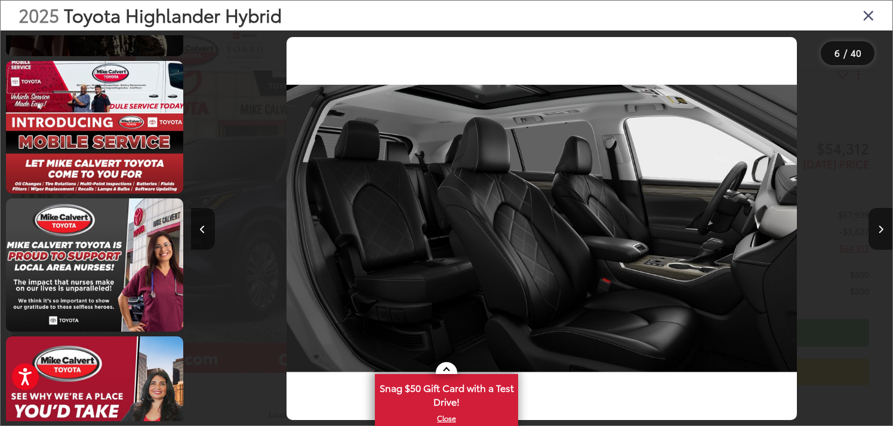
click at [863, 17] on icon "Close gallery" at bounding box center [869, 15] width 12 height 16
